Goal: Use online tool/utility: Utilize a website feature to perform a specific function

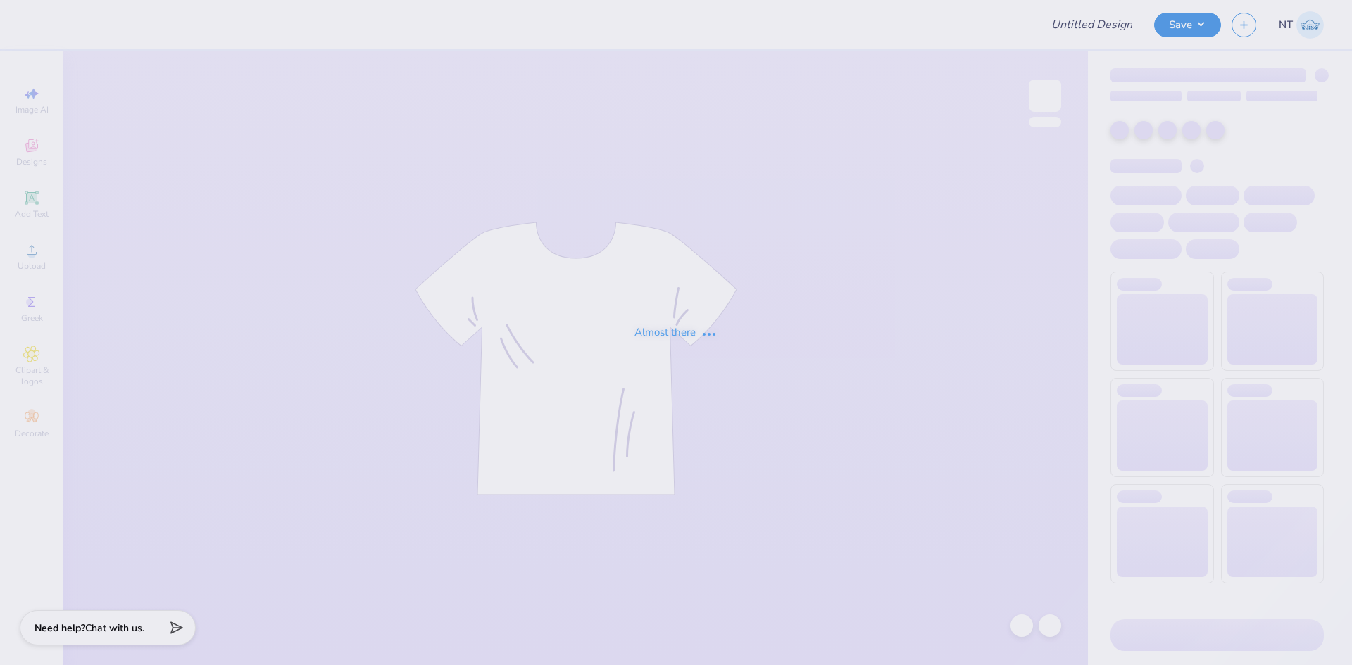
type input "SK Parents Weekend '25"
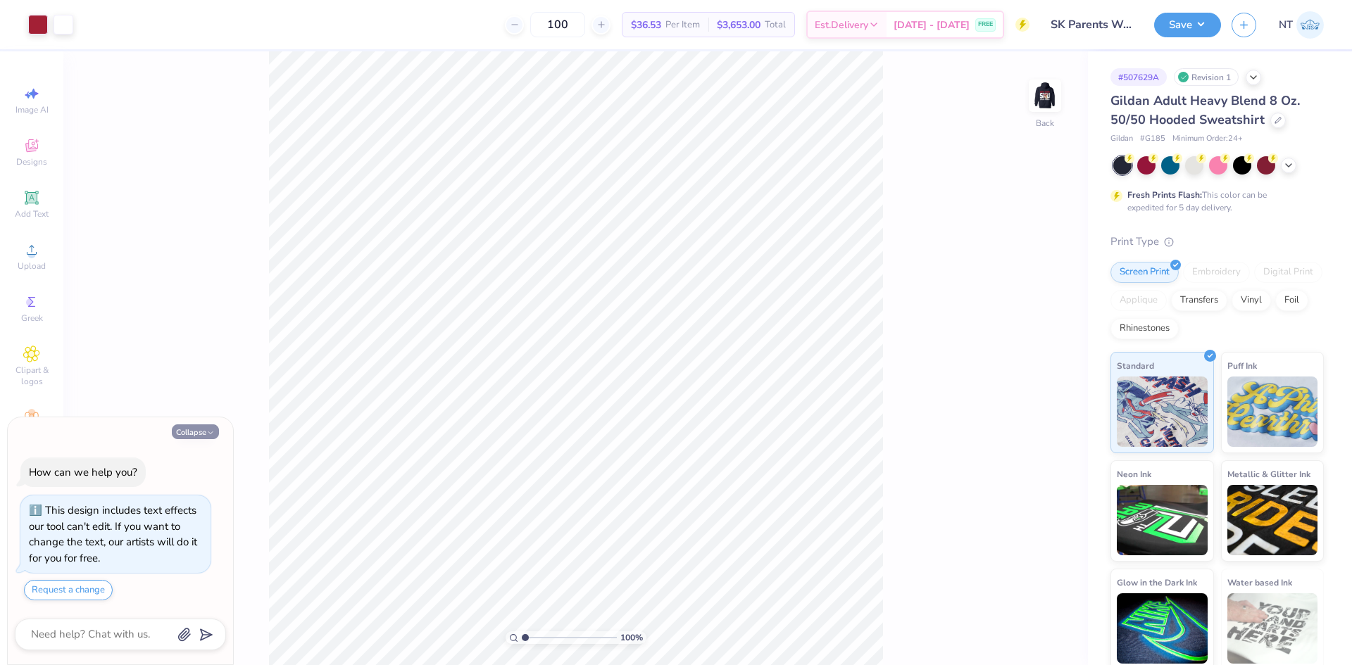
click at [208, 430] on icon "button" at bounding box center [210, 433] width 8 height 8
type textarea "x"
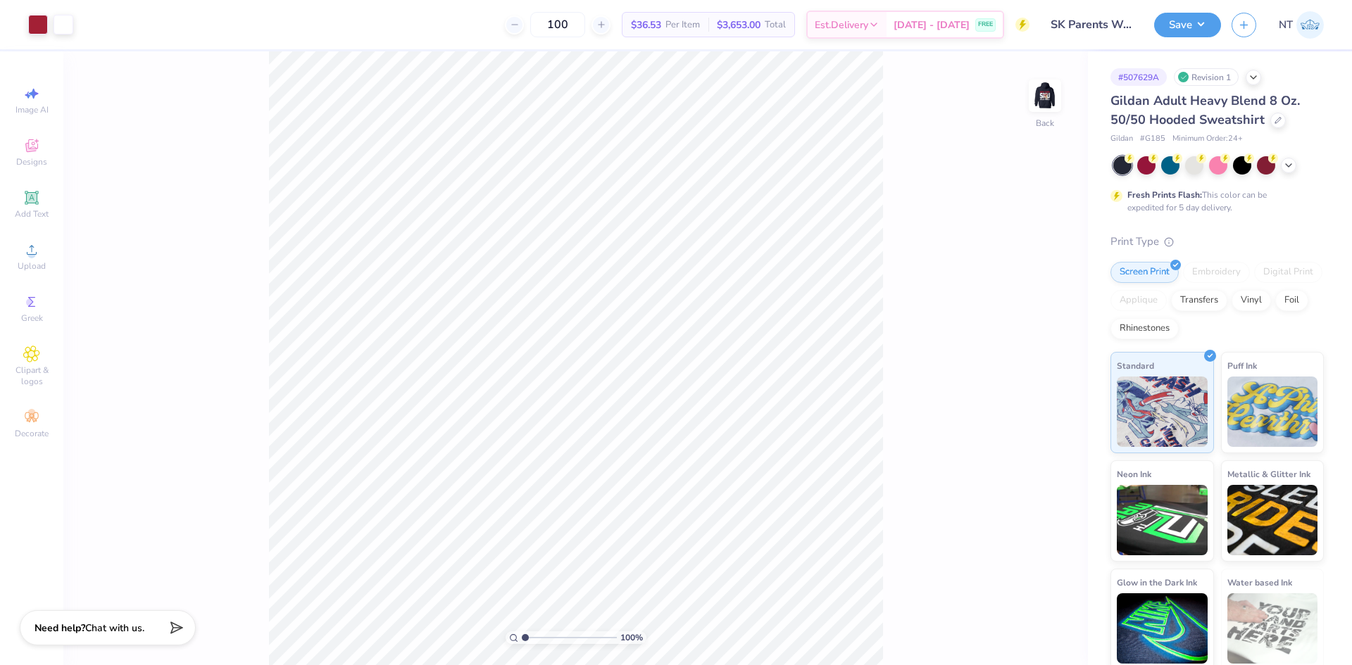
click at [1070, 116] on div "100 % Back" at bounding box center [575, 358] width 1024 height 614
click at [1032, 101] on img at bounding box center [1045, 96] width 56 height 56
type input "1"
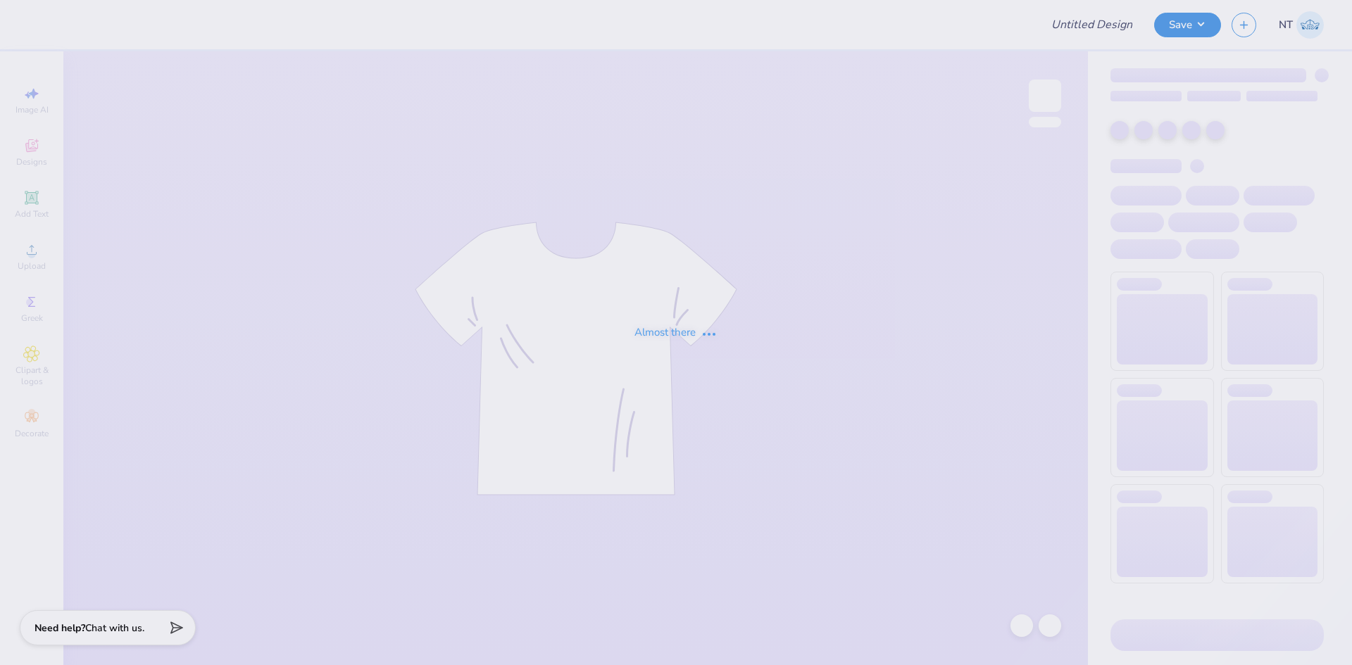
type input "Rush Pi Kappa Phi 2025"
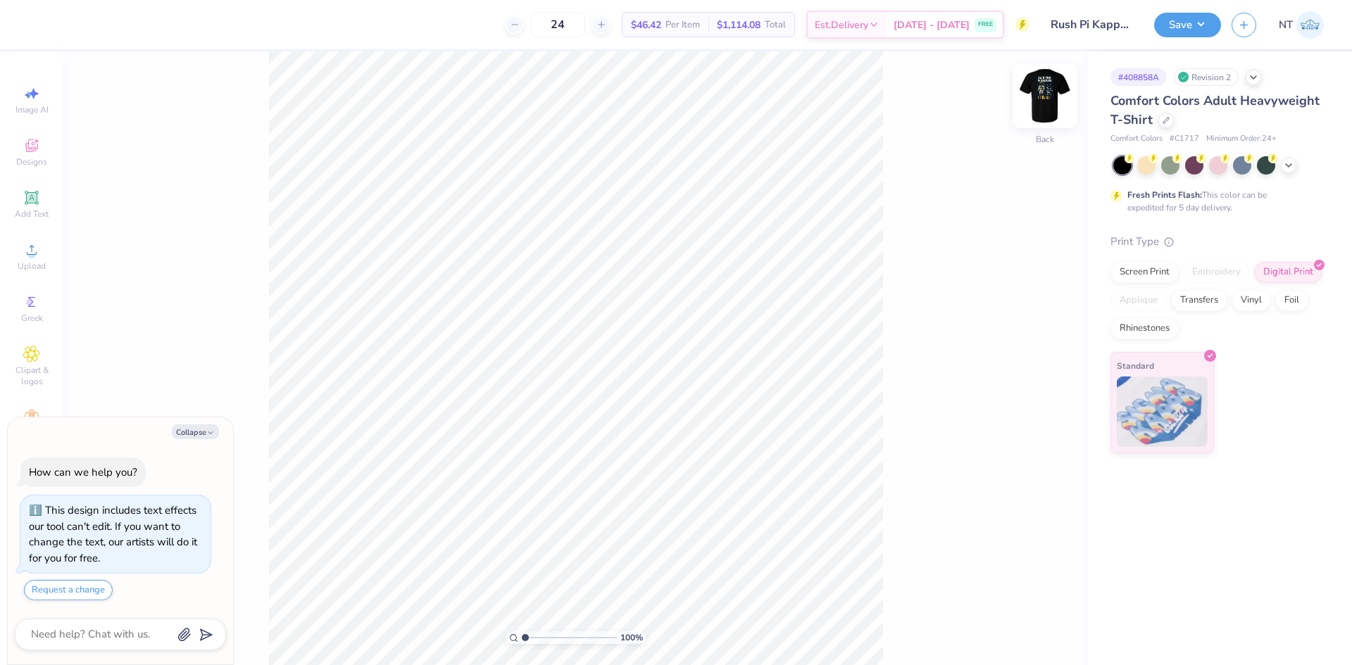
click at [1047, 91] on img at bounding box center [1045, 96] width 56 height 56
click at [185, 430] on button "Collapse" at bounding box center [195, 432] width 47 height 15
type textarea "x"
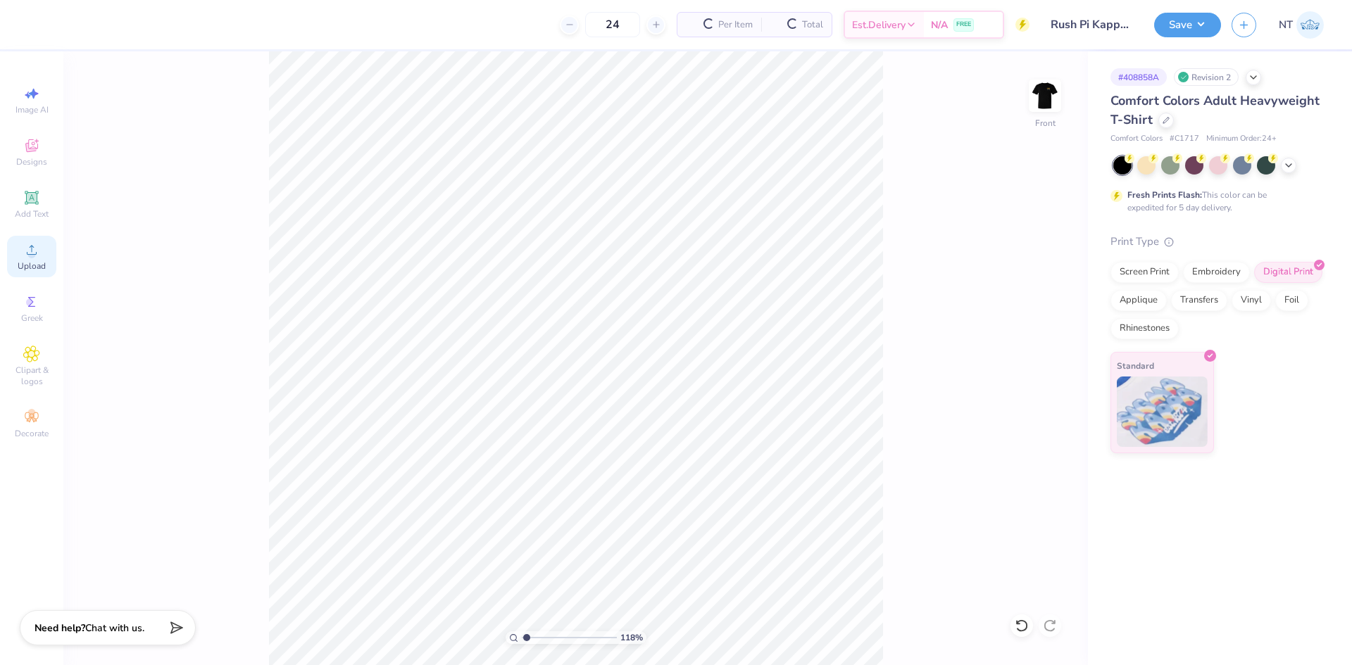
click at [42, 256] on div "Upload" at bounding box center [31, 257] width 49 height 42
type input "1.18145891733022"
